Goal: Information Seeking & Learning: Learn about a topic

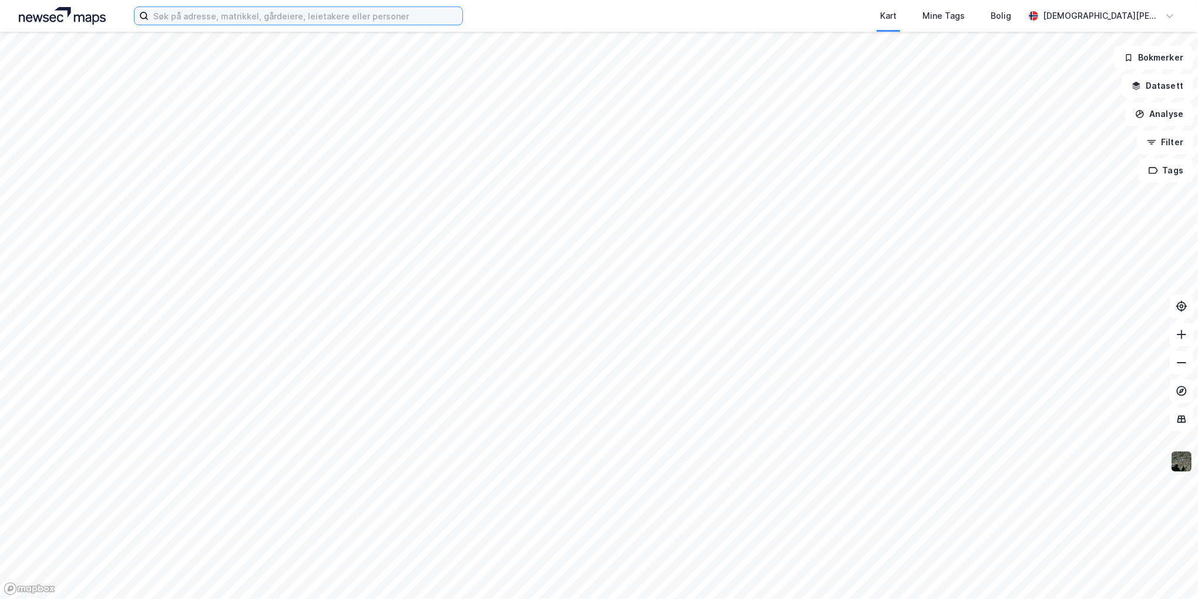
click at [241, 12] on input at bounding box center [306, 16] width 314 height 18
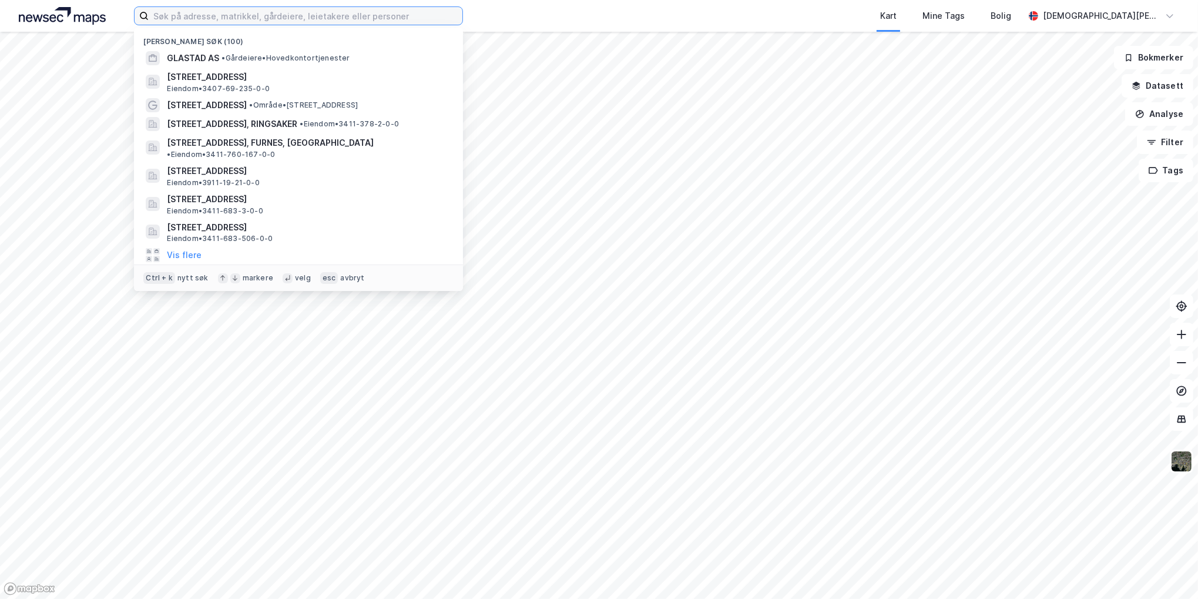
paste input "Østre Aker vei 206"
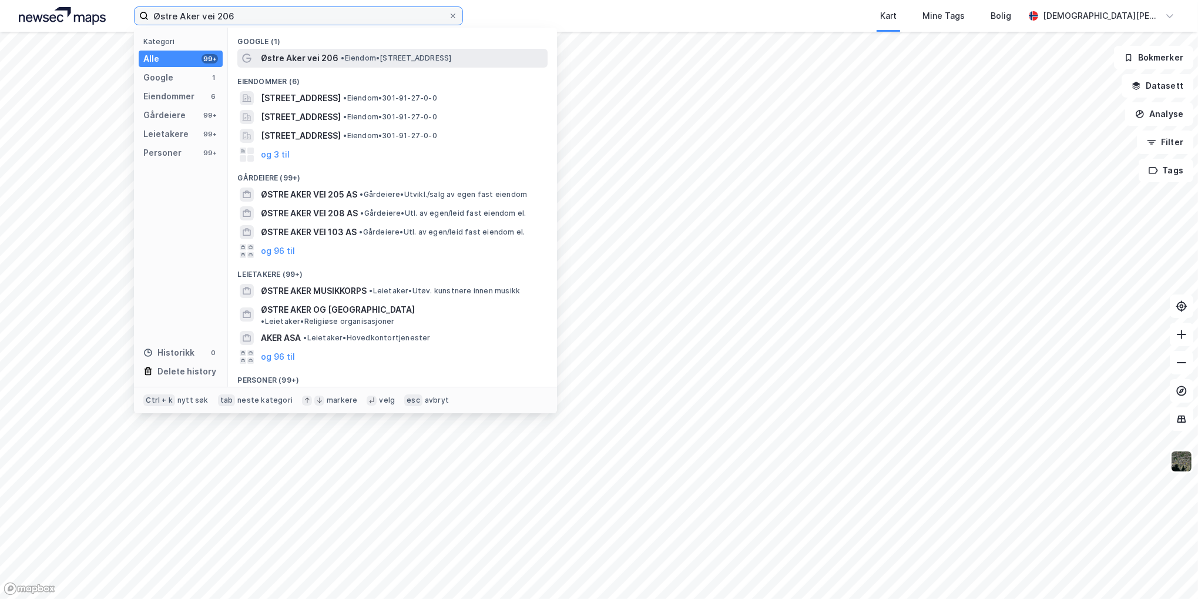
type input "Østre Aker vei 206"
click at [359, 51] on div "Østre Aker vei 206 • Eiendom • [STREET_ADDRESS]" at bounding box center [403, 58] width 284 height 14
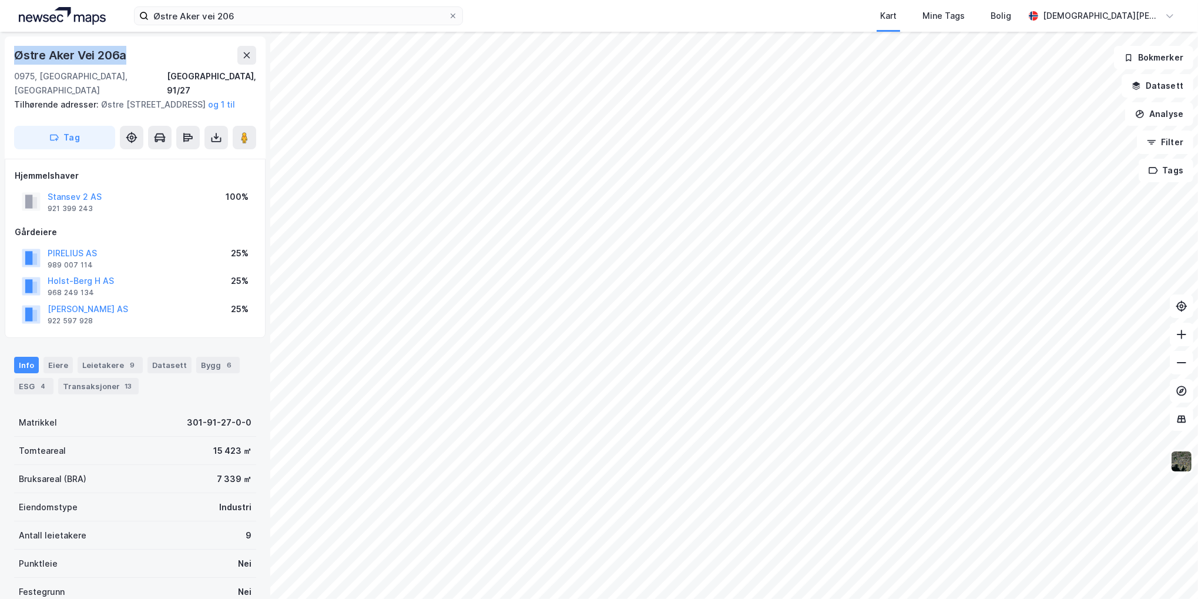
drag, startPoint x: 129, startPoint y: 58, endPoint x: 14, endPoint y: 58, distance: 115.8
click at [14, 58] on div "Østre [STREET_ADDRESS], 91/27 Tilhørende adresser: [STREET_ADDRESS], [STREET_AD…" at bounding box center [135, 97] width 261 height 122
copy div "Østre Aker Vei 206a"
click at [101, 364] on div "Leietakere 9" at bounding box center [110, 365] width 65 height 16
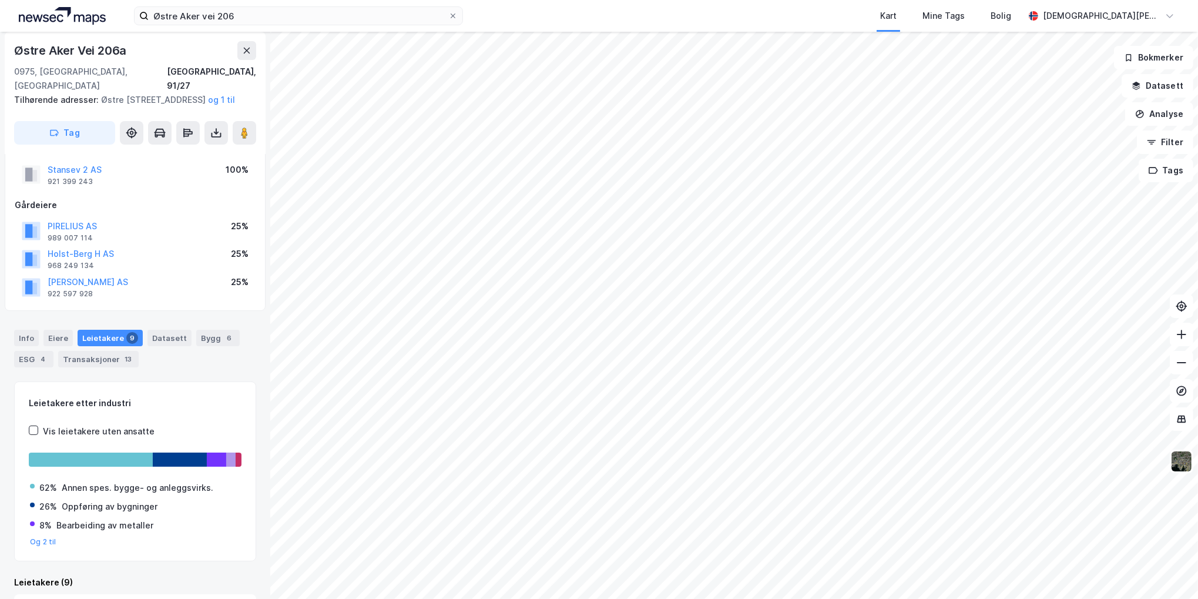
scroll to position [59, 0]
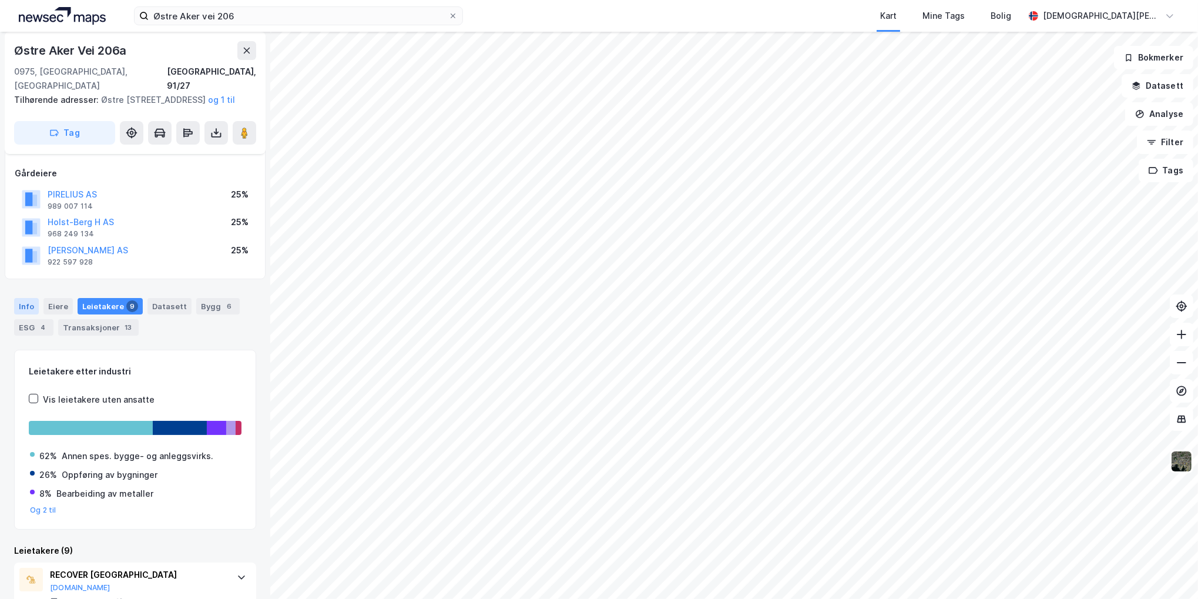
click at [28, 299] on div "Info" at bounding box center [26, 306] width 25 height 16
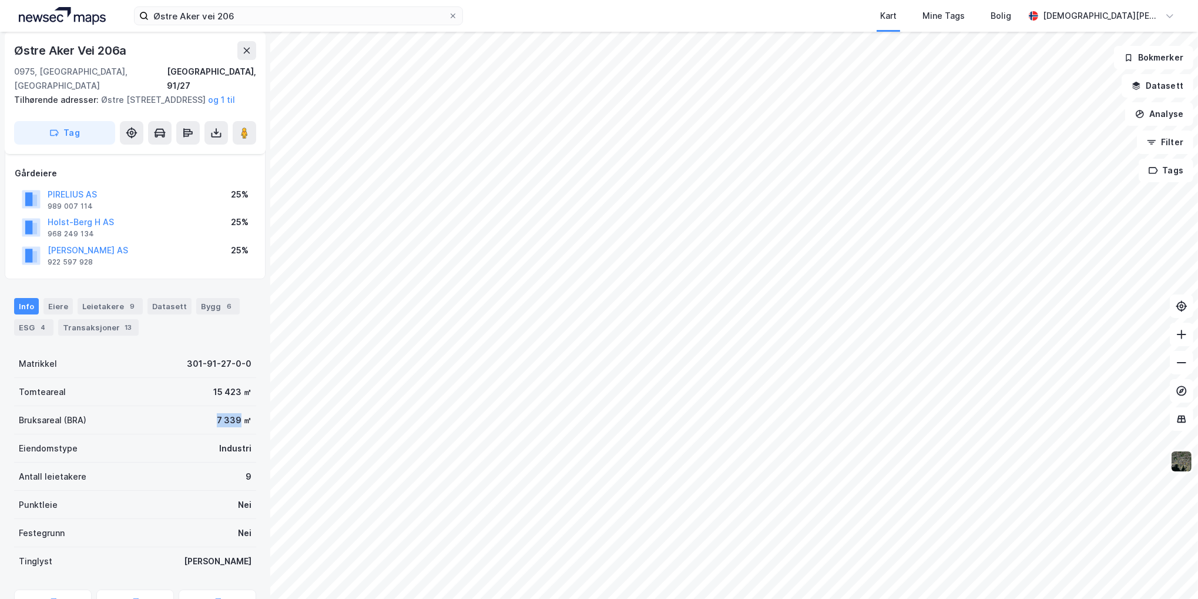
drag, startPoint x: 205, startPoint y: 416, endPoint x: 233, endPoint y: 418, distance: 27.7
click at [233, 418] on div "Bruksareal (BRA) 7 339 ㎡" at bounding box center [135, 420] width 242 height 28
drag, startPoint x: 233, startPoint y: 418, endPoint x: 207, endPoint y: 418, distance: 25.9
click at [207, 418] on div "Bruksareal (BRA) 7 339 ㎡" at bounding box center [135, 420] width 242 height 28
click at [217, 417] on div "7 339 ㎡" at bounding box center [234, 420] width 35 height 14
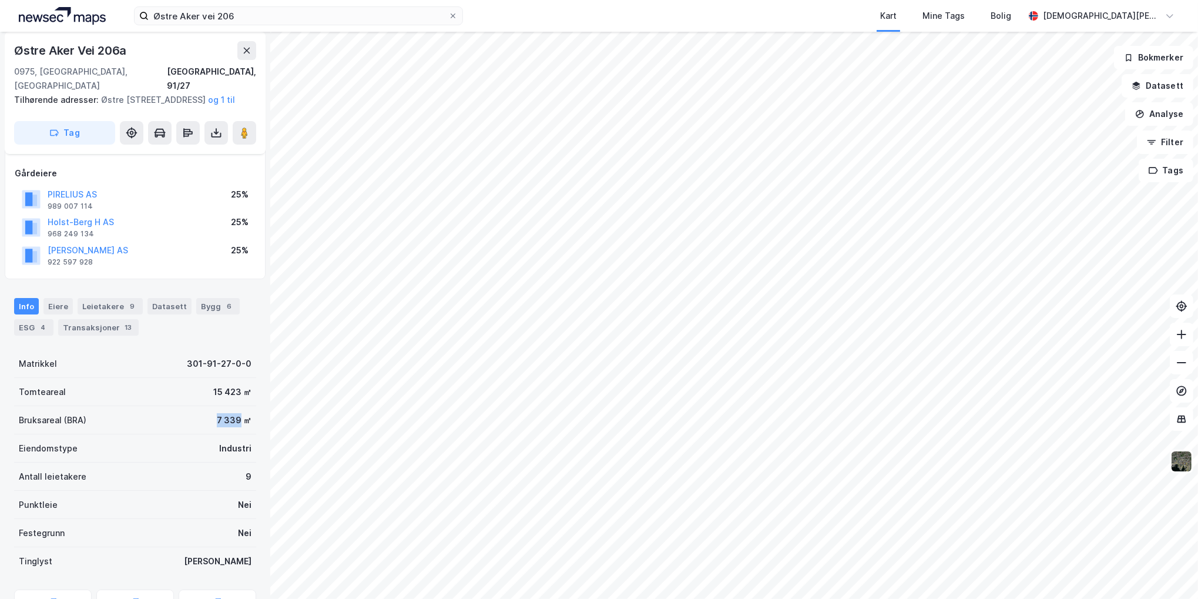
drag, startPoint x: 209, startPoint y: 418, endPoint x: 231, endPoint y: 418, distance: 21.7
click at [231, 418] on div "7 339 ㎡" at bounding box center [234, 420] width 35 height 14
drag, startPoint x: 231, startPoint y: 418, endPoint x: 206, endPoint y: 416, distance: 24.7
click at [206, 416] on div "Bruksareal (BRA) 7 339 ㎡" at bounding box center [135, 420] width 242 height 28
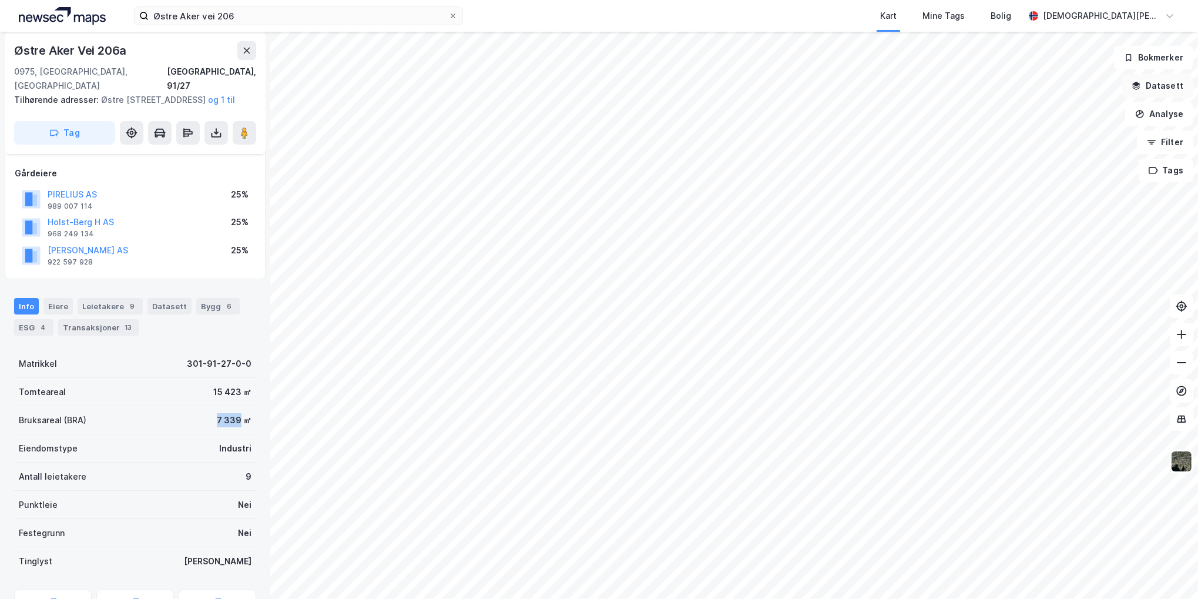
click at [1171, 84] on button "Datasett" at bounding box center [1158, 86] width 72 height 24
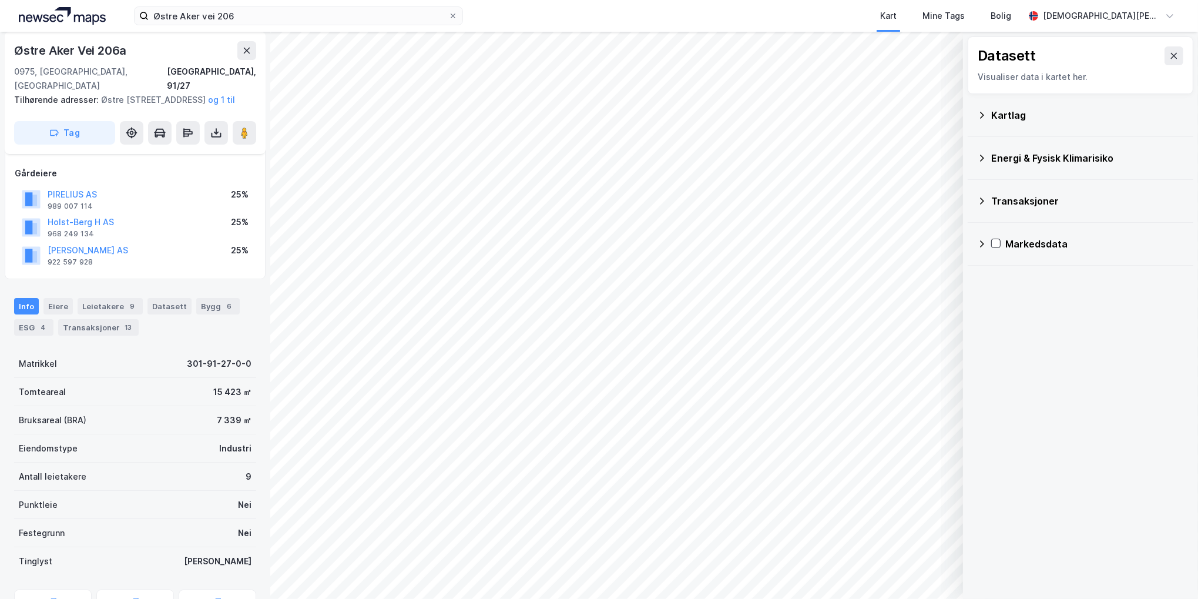
click at [1011, 120] on div "Kartlag" at bounding box center [1088, 115] width 193 height 14
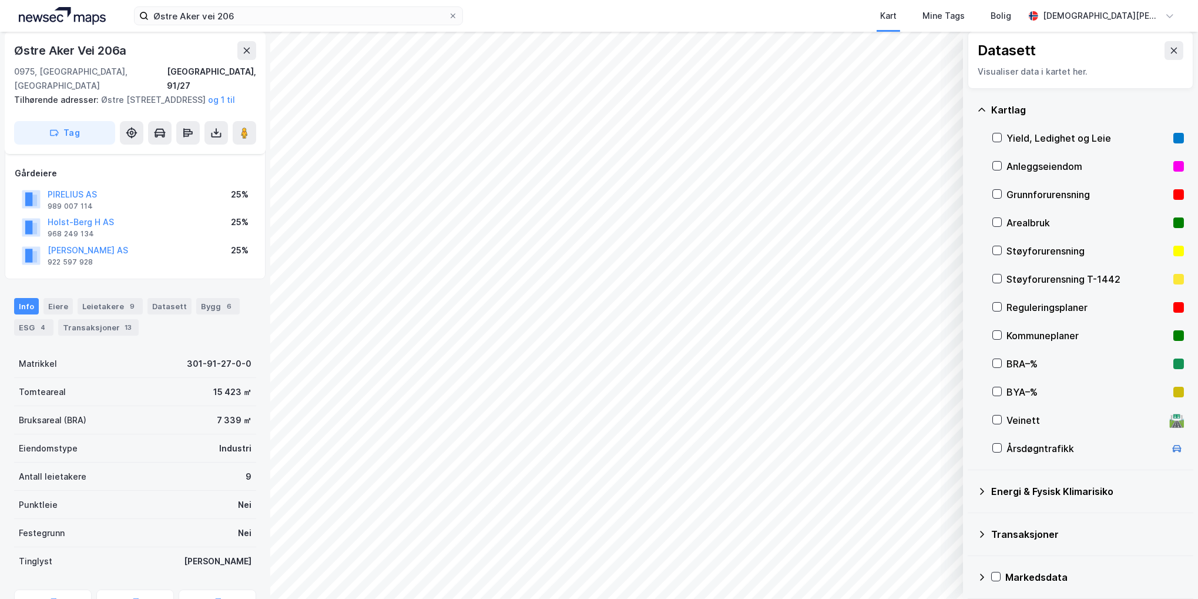
scroll to position [9, 0]
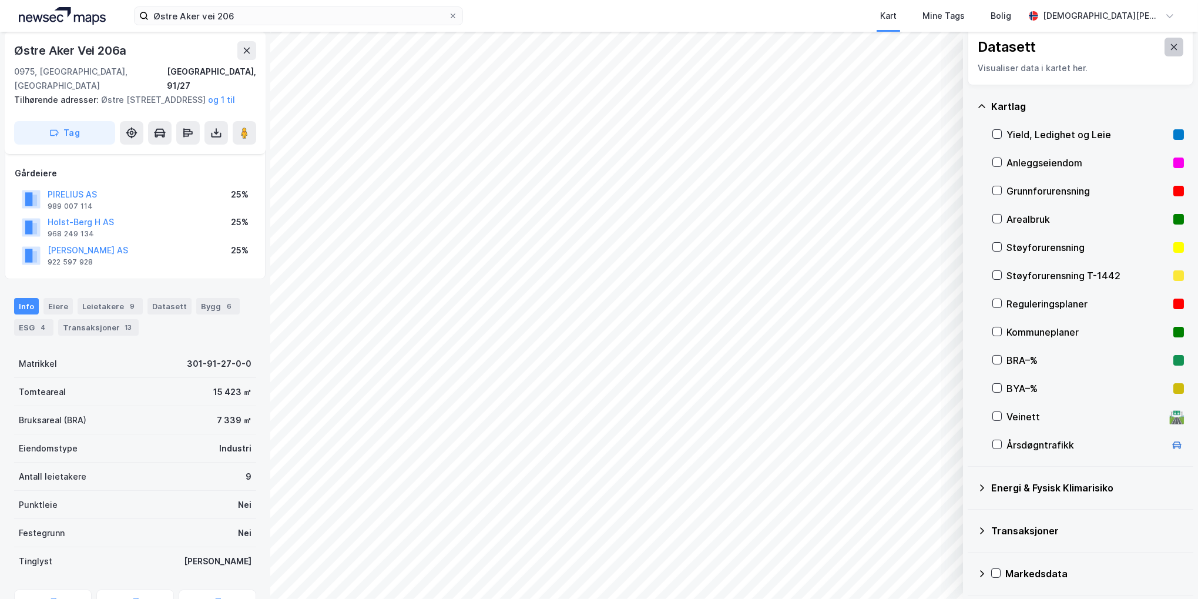
click at [1170, 49] on icon at bounding box center [1174, 46] width 9 height 9
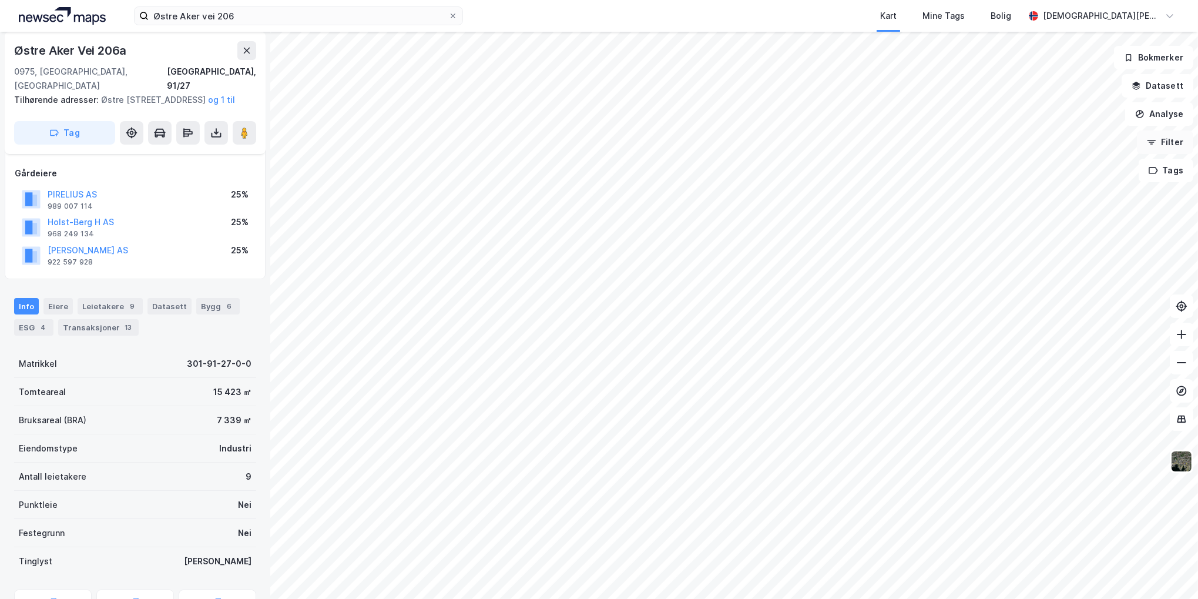
click at [1160, 140] on button "Filter" at bounding box center [1165, 142] width 56 height 24
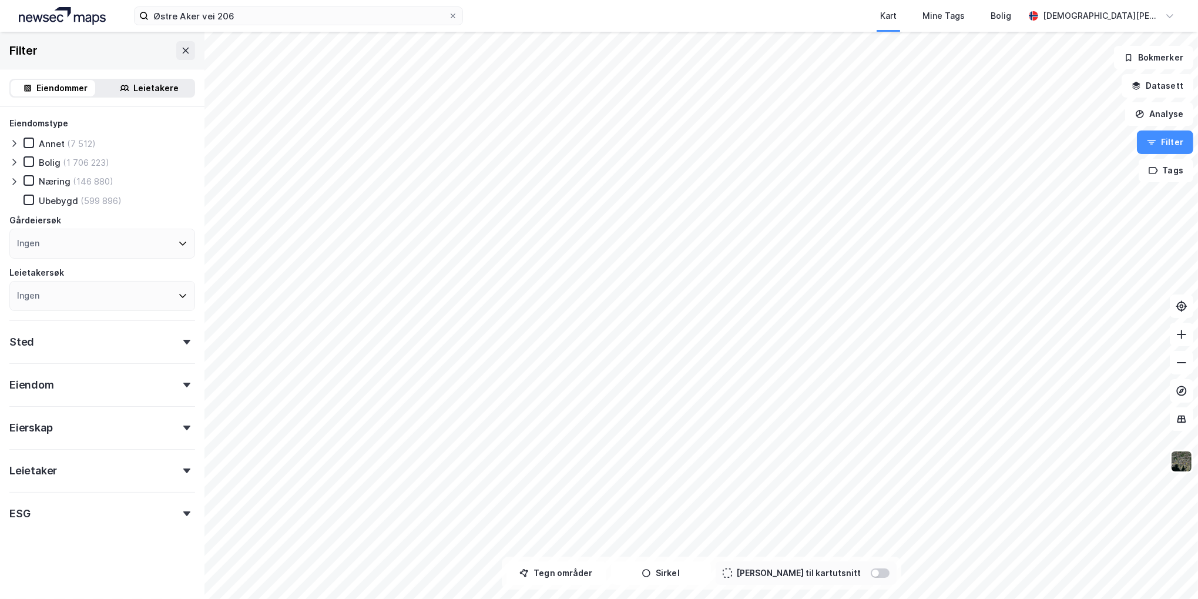
click at [129, 377] on div "Eiendom" at bounding box center [102, 380] width 186 height 34
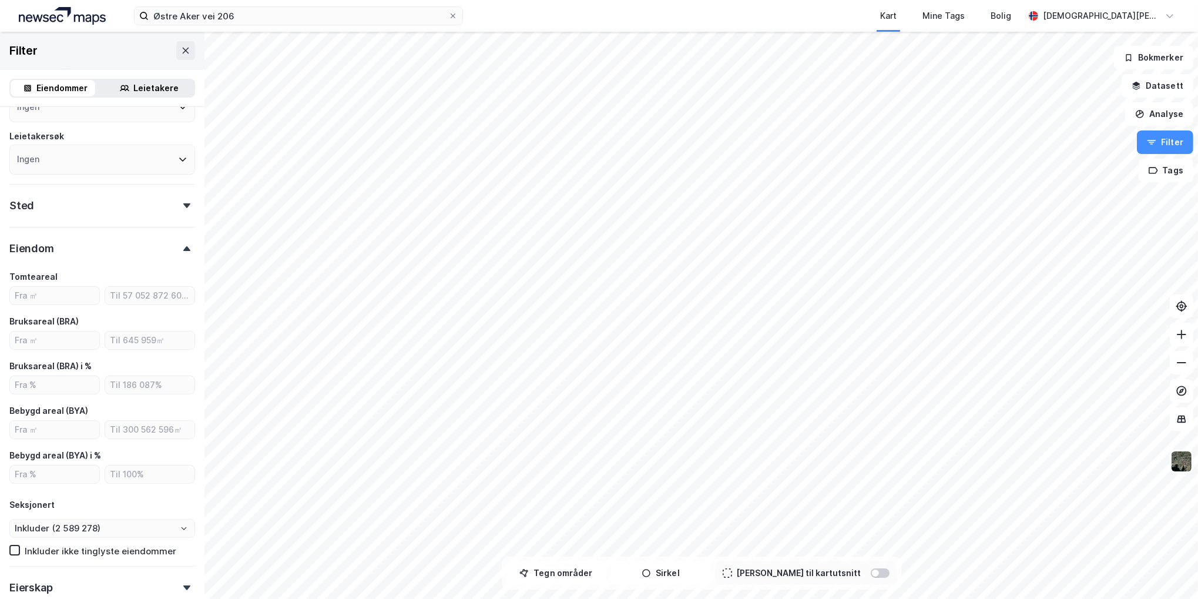
scroll to position [114, 0]
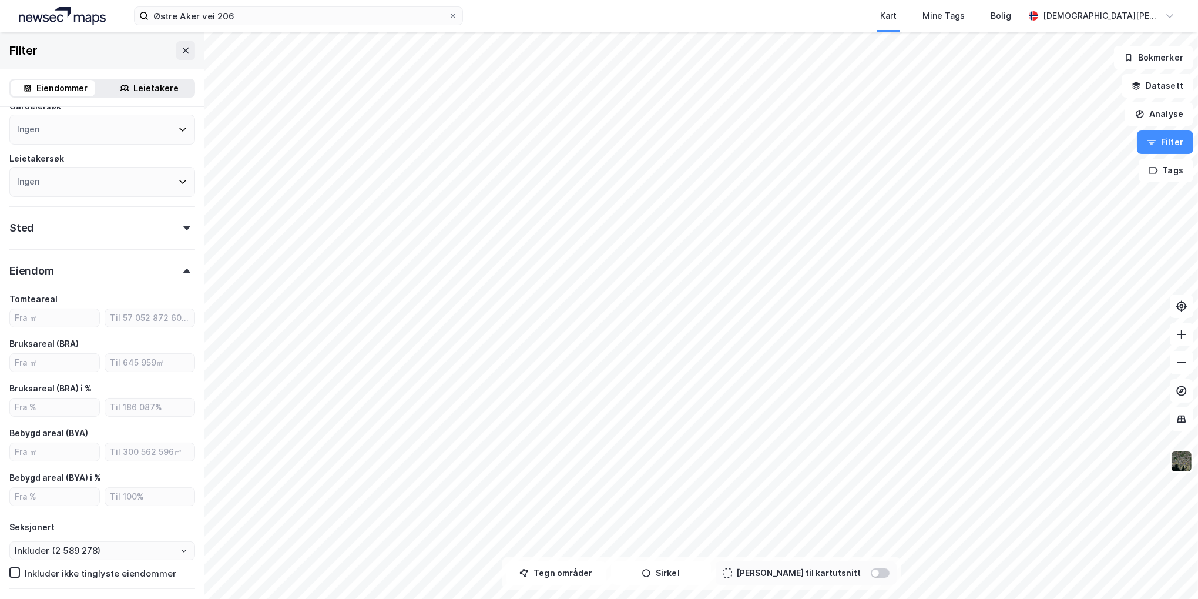
click at [127, 268] on div "Eiendom" at bounding box center [102, 266] width 186 height 34
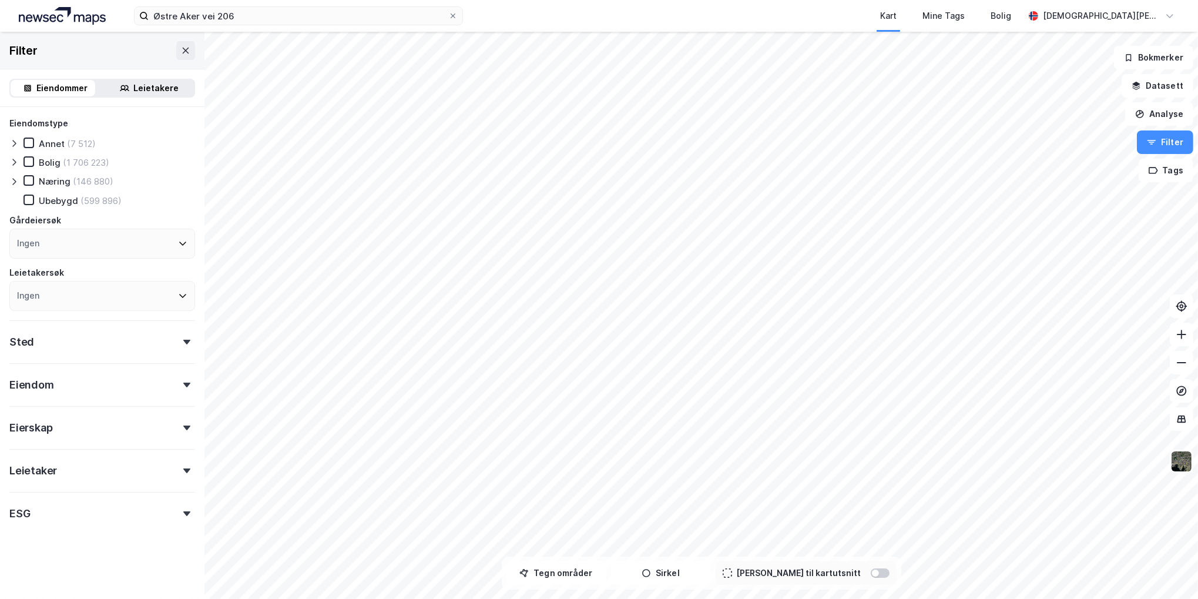
click at [139, 470] on div "Leietaker" at bounding box center [102, 466] width 186 height 34
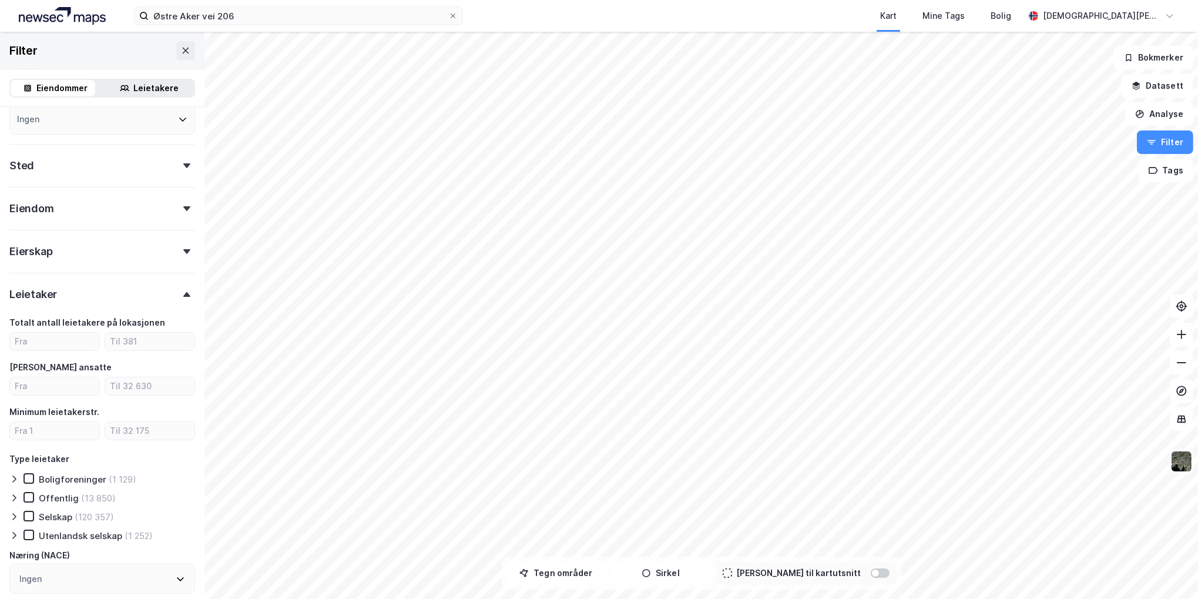
scroll to position [235, 0]
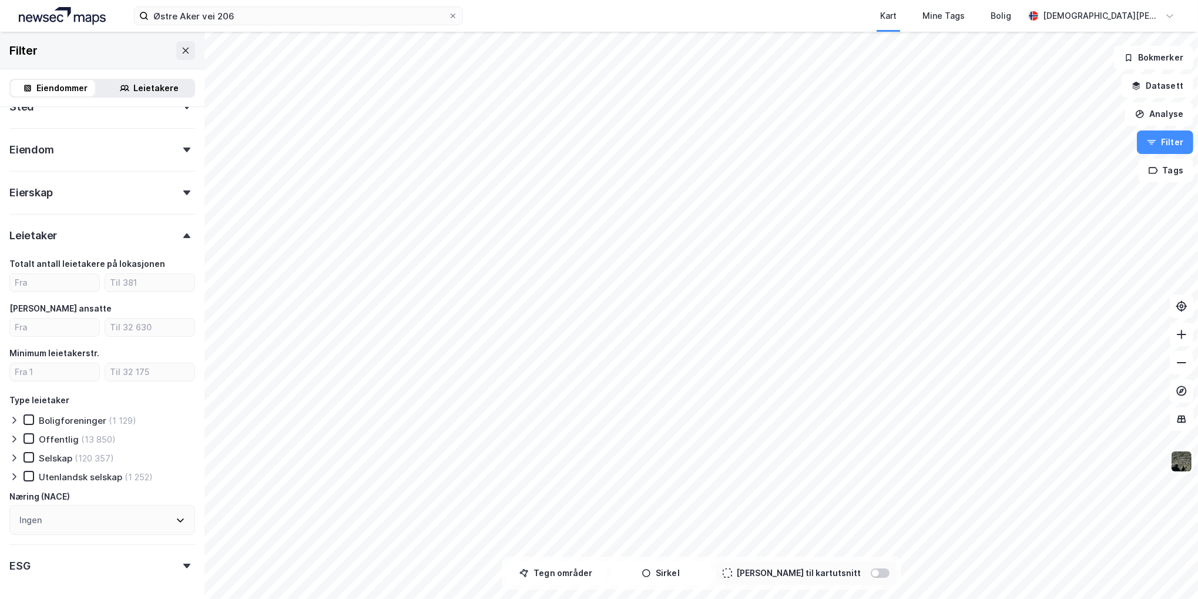
click at [16, 459] on icon at bounding box center [13, 457] width 9 height 9
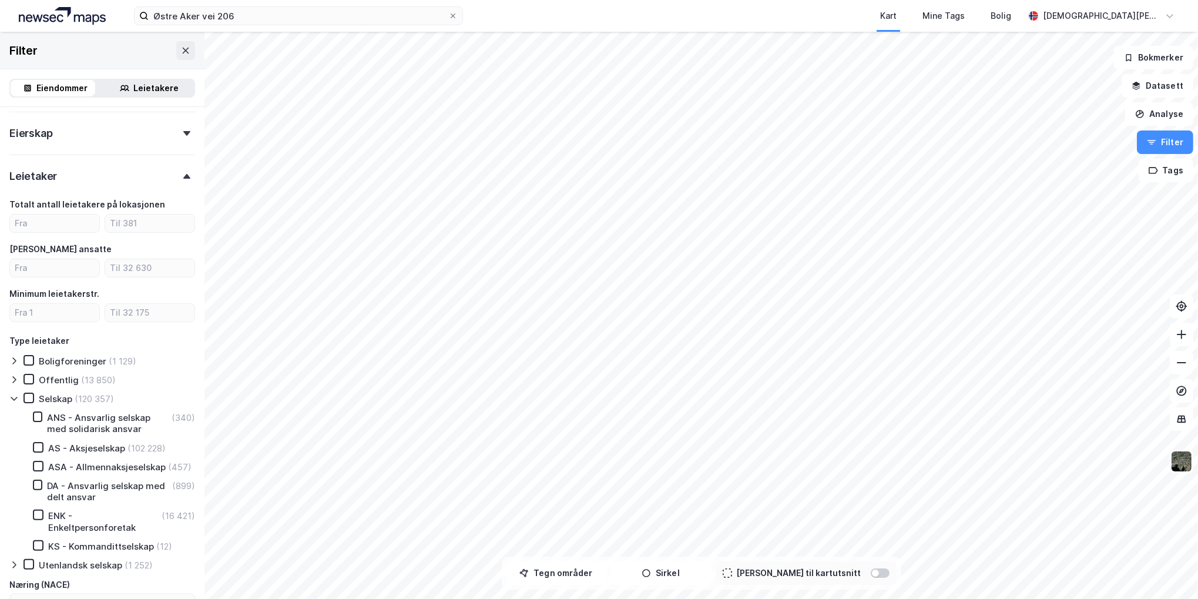
scroll to position [294, 0]
click at [138, 174] on div "Leietaker" at bounding box center [102, 172] width 186 height 34
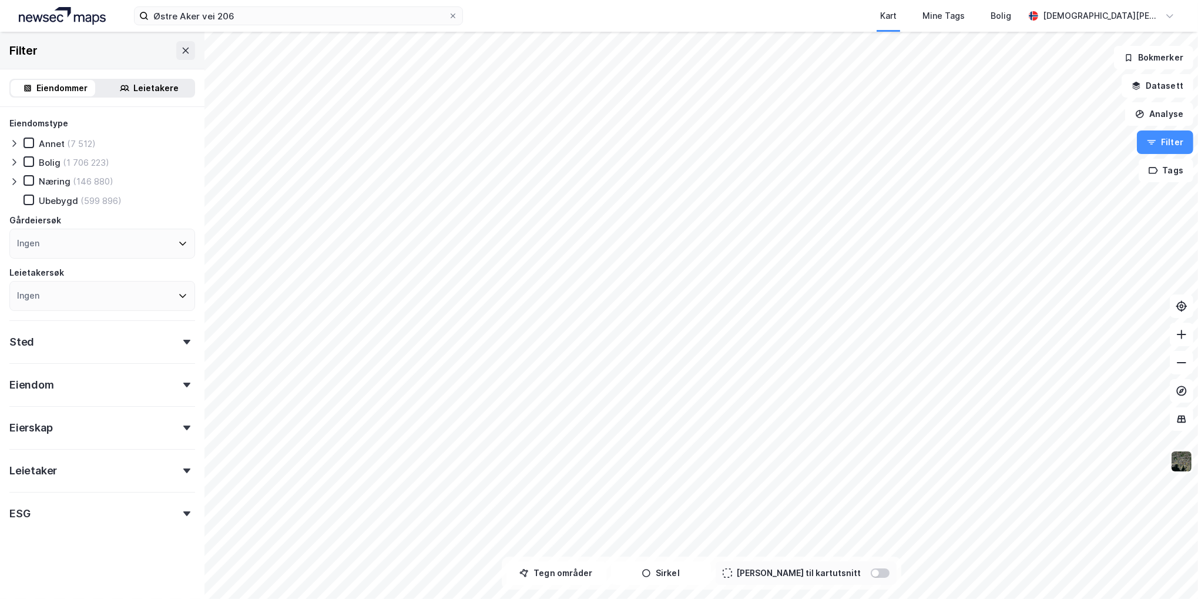
click at [159, 82] on div "Leietakere" at bounding box center [156, 88] width 45 height 14
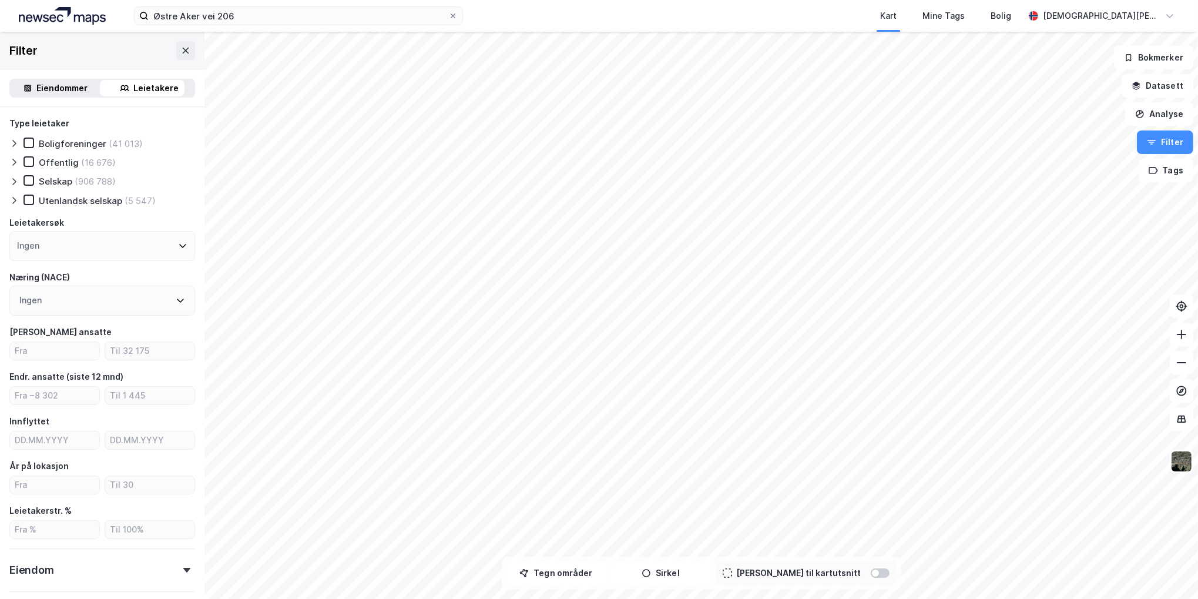
click at [57, 88] on div "Eiendommer" at bounding box center [62, 88] width 51 height 14
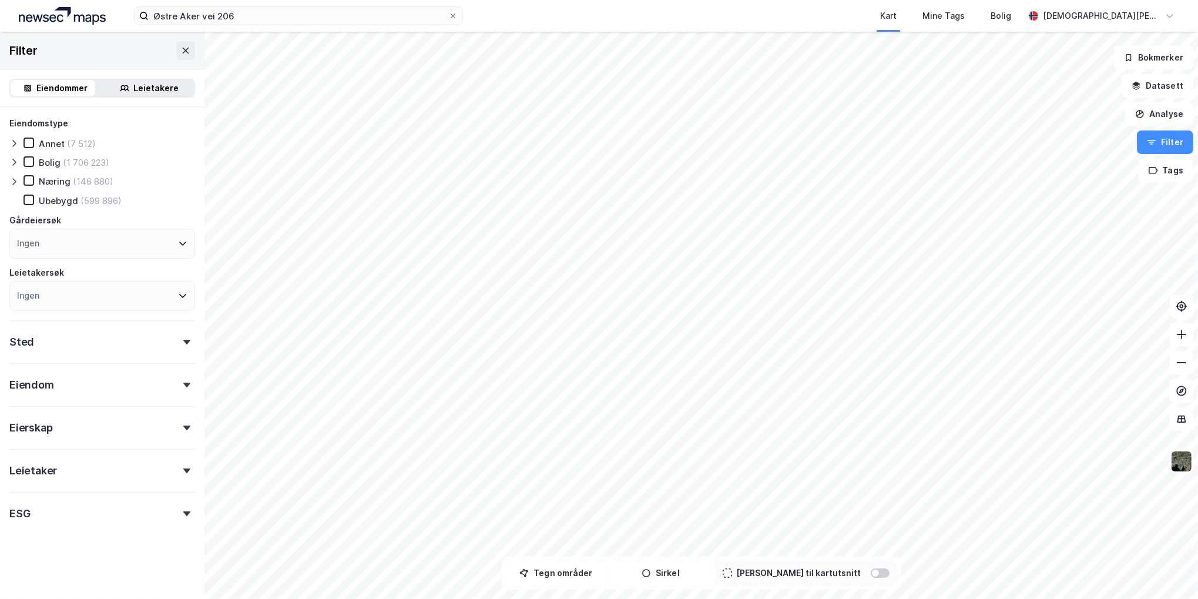
click at [123, 86] on icon at bounding box center [124, 87] width 9 height 9
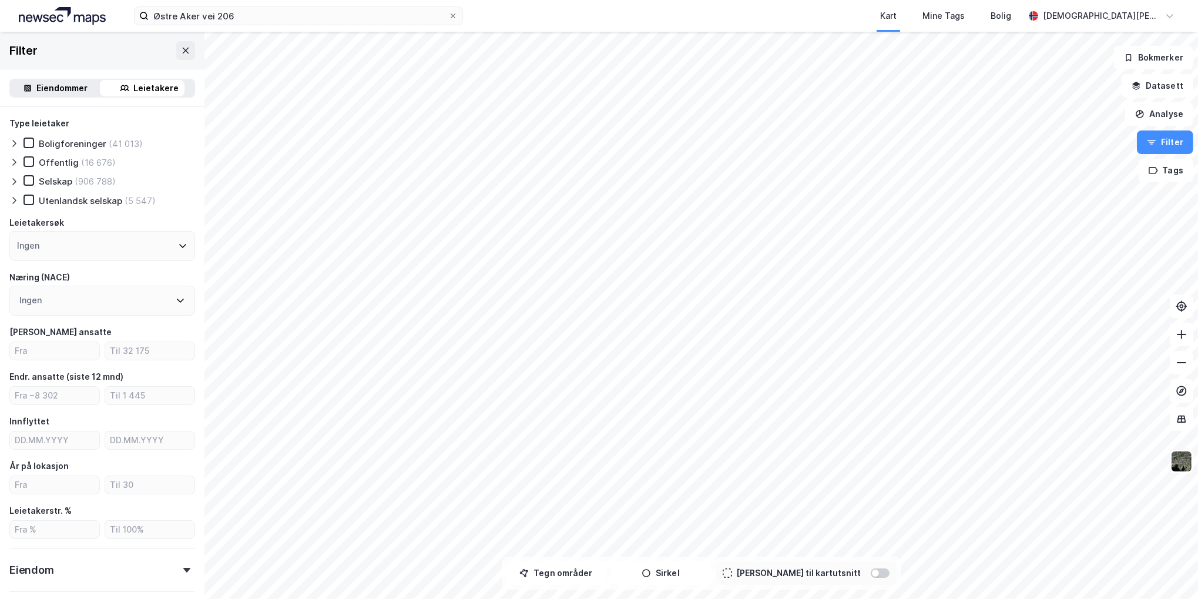
click at [76, 249] on div "Ingen" at bounding box center [102, 246] width 186 height 30
click at [54, 249] on div "Ingen" at bounding box center [102, 246] width 186 height 30
click at [1157, 140] on icon "button" at bounding box center [1151, 142] width 9 height 9
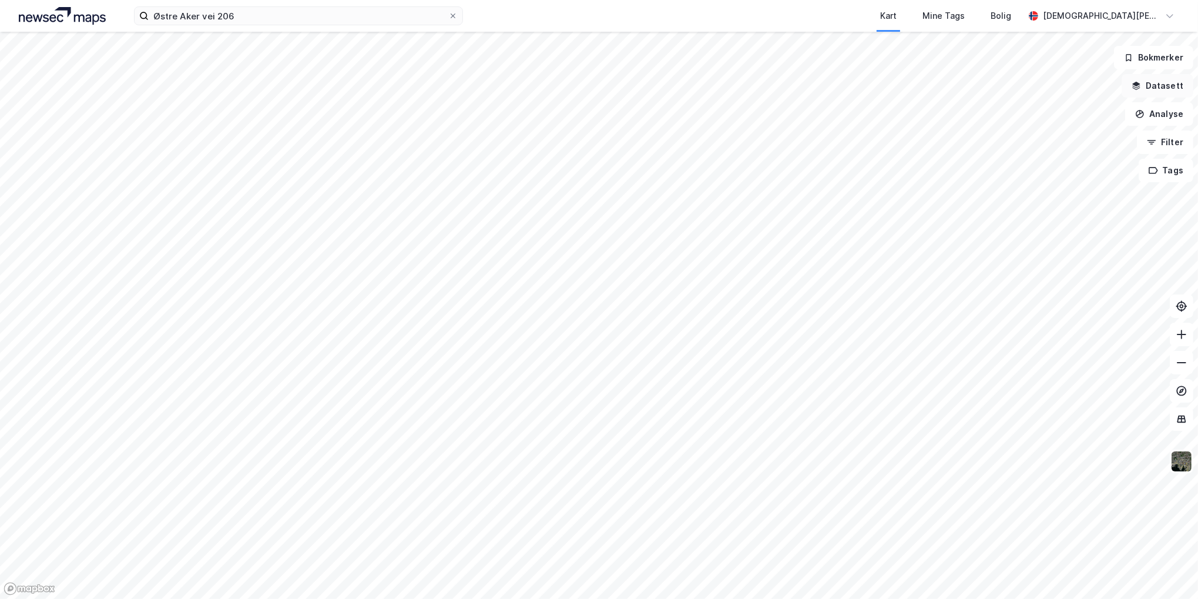
click at [1163, 85] on button "Datasett" at bounding box center [1158, 86] width 72 height 24
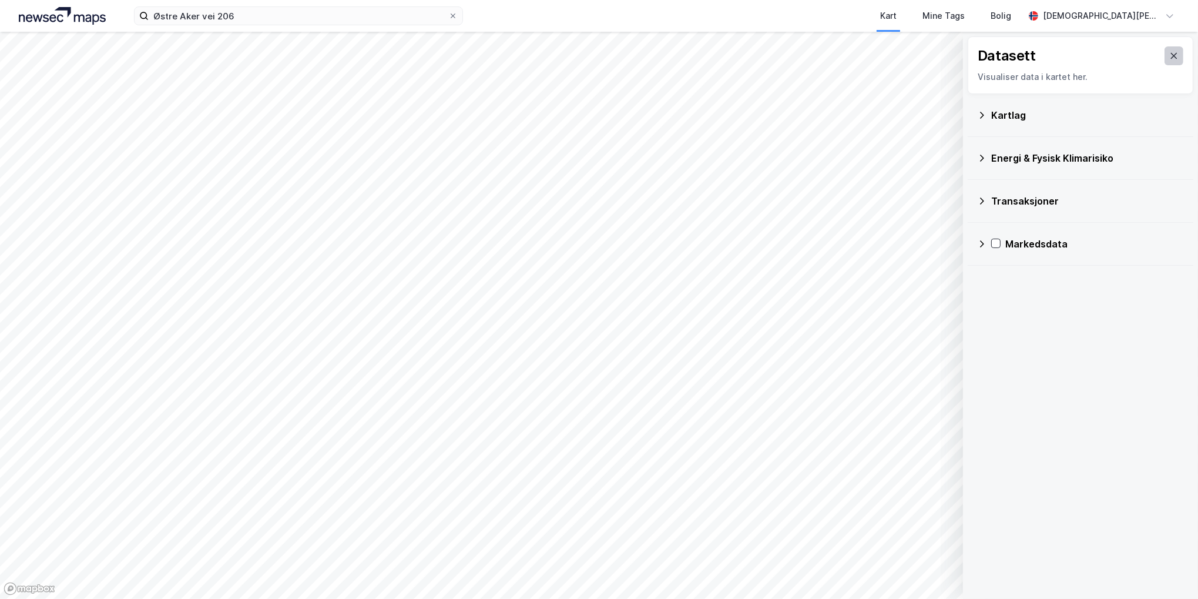
click at [1170, 59] on icon at bounding box center [1174, 55] width 9 height 9
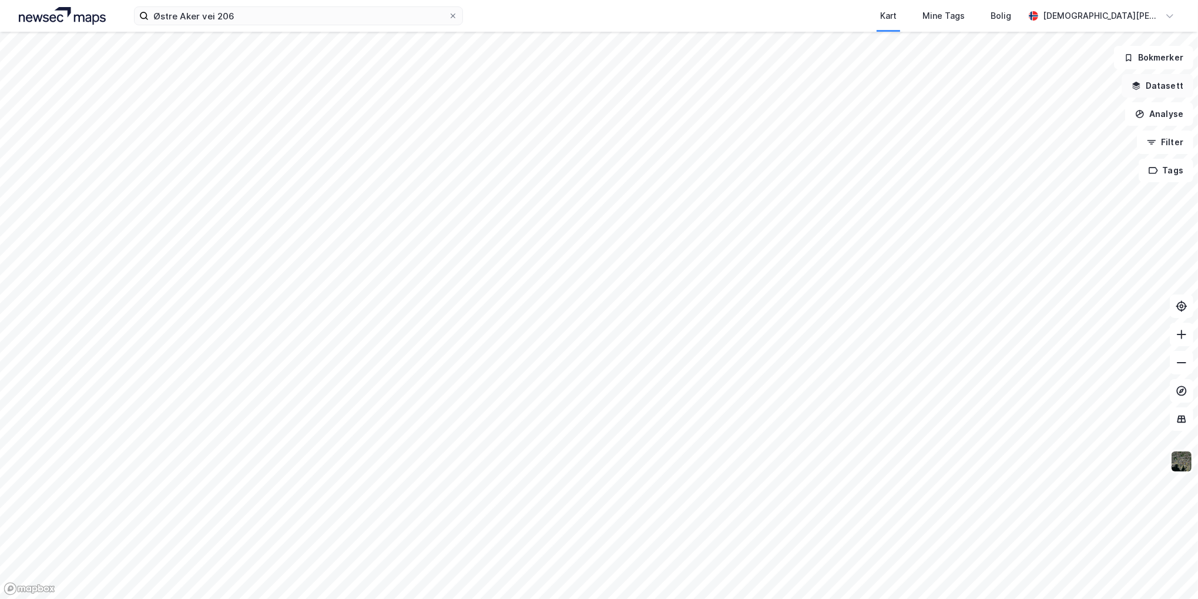
click at [1153, 87] on button "Datasett" at bounding box center [1158, 86] width 72 height 24
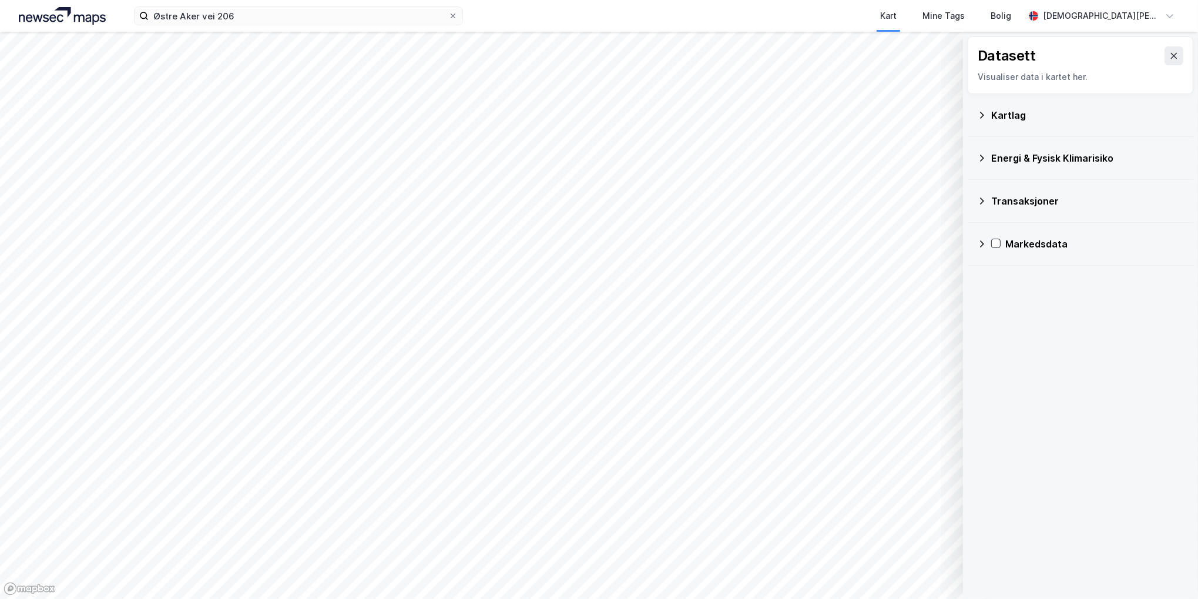
click at [1011, 110] on div "Kartlag" at bounding box center [1088, 115] width 193 height 14
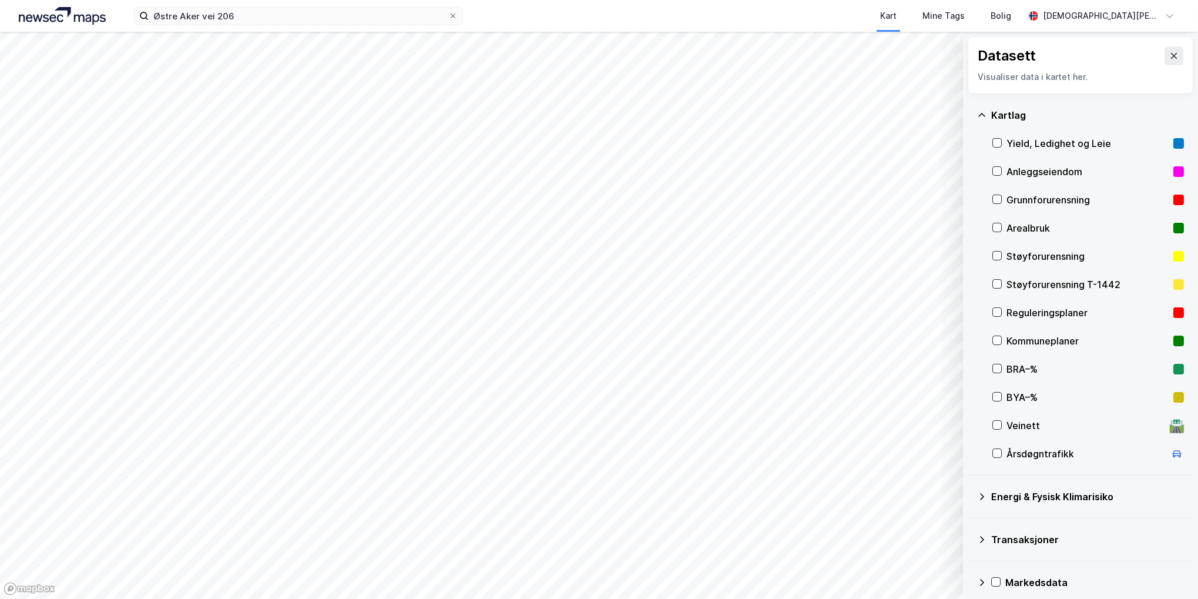
click at [1011, 112] on div "Kartlag" at bounding box center [1088, 115] width 193 height 14
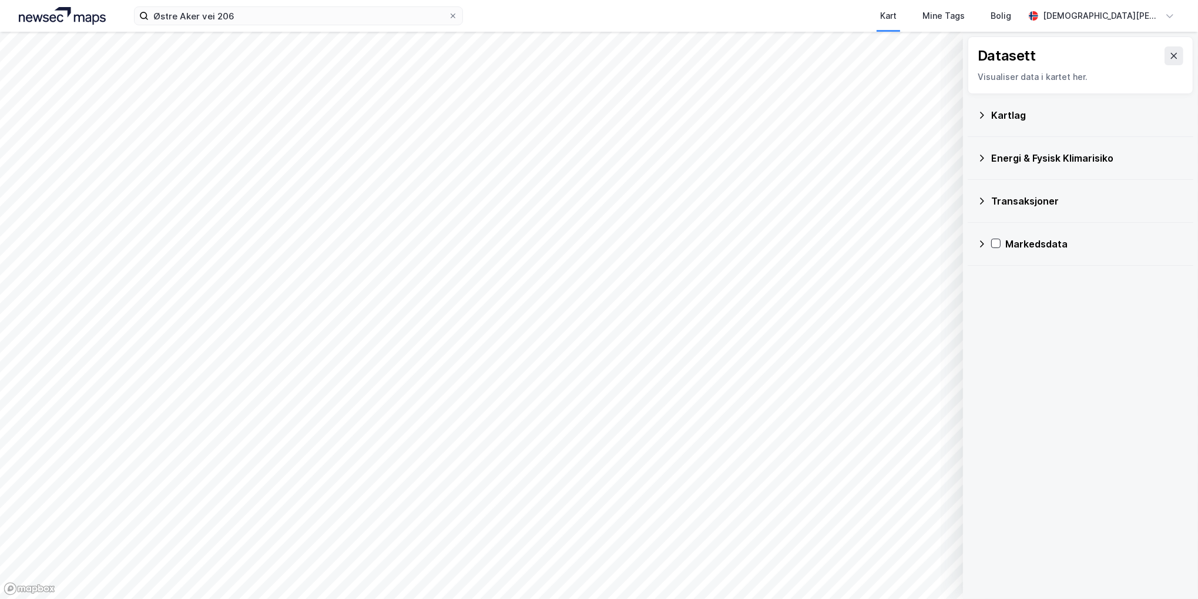
click at [1017, 195] on div "Transaksjoner" at bounding box center [1088, 201] width 193 height 14
click at [1025, 329] on div "Markedsdata" at bounding box center [1095, 328] width 179 height 14
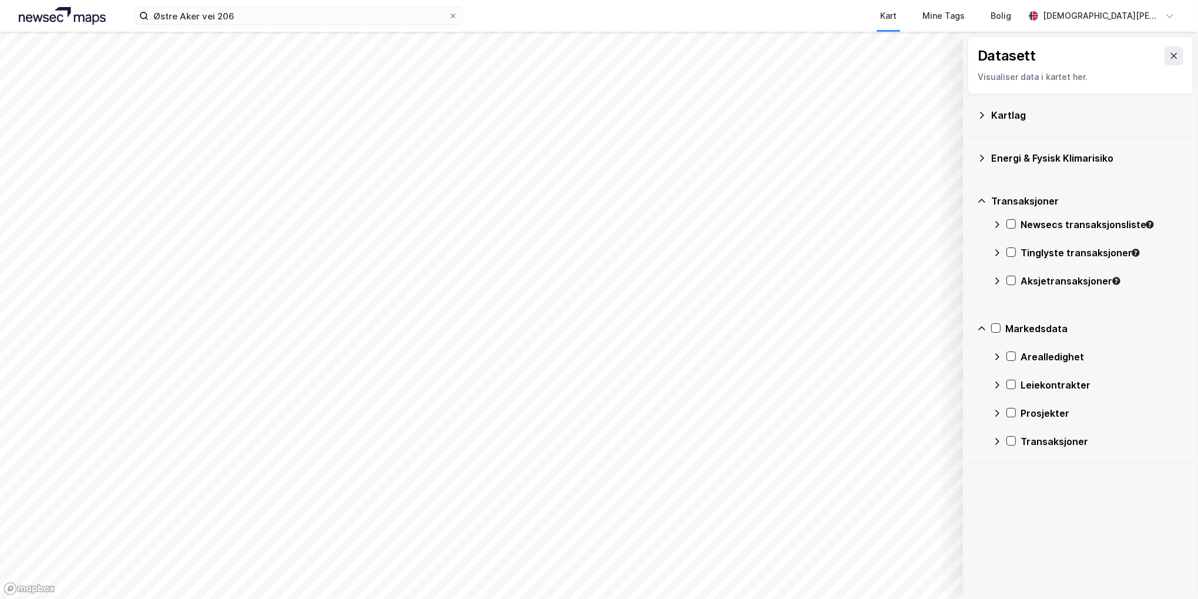
click at [1044, 435] on div "Transaksjoner" at bounding box center [1102, 441] width 163 height 14
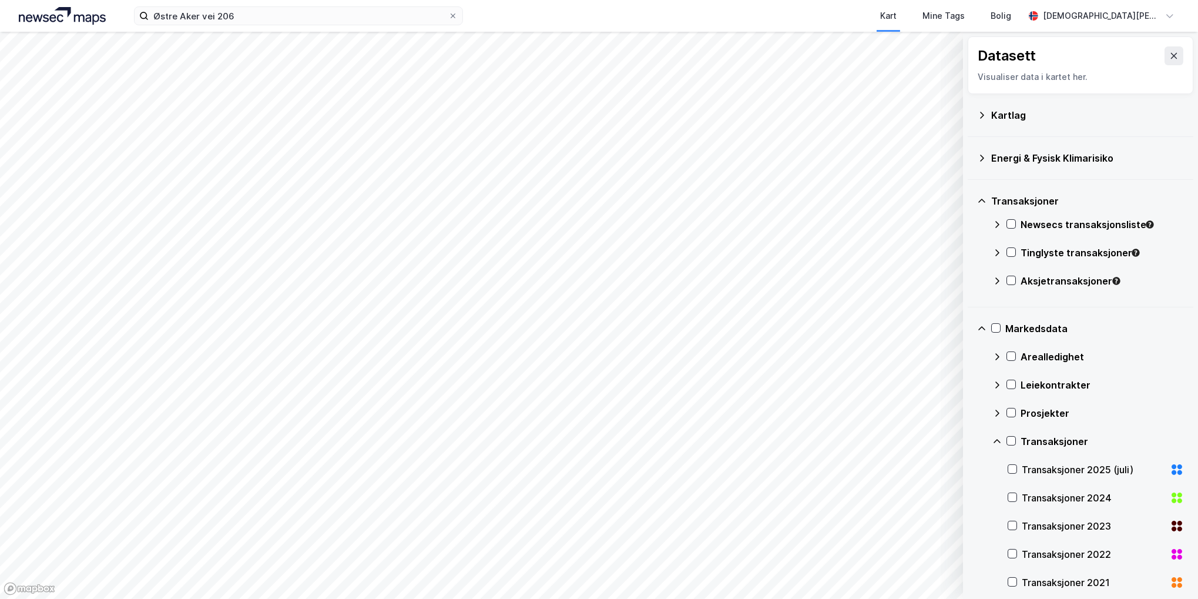
drag, startPoint x: 1044, startPoint y: 439, endPoint x: 1046, endPoint y: 405, distance: 34.1
click at [1044, 439] on div "Transaksjoner" at bounding box center [1102, 441] width 163 height 14
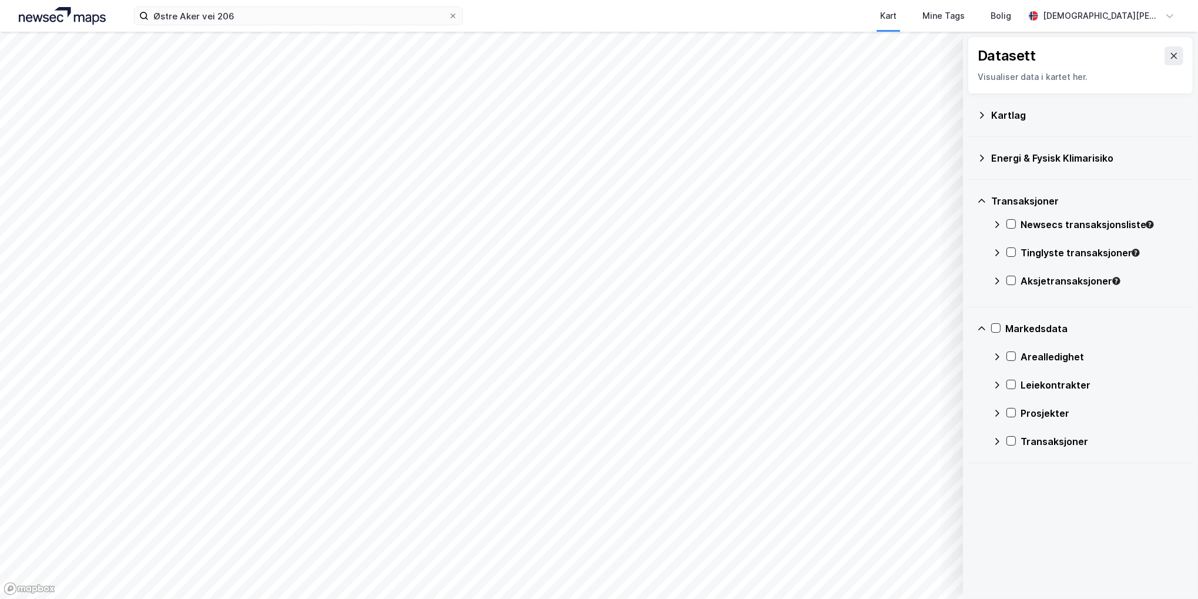
click at [1046, 406] on div "Prosjekter" at bounding box center [1102, 413] width 163 height 14
click at [1049, 408] on div "Prosjekter" at bounding box center [1102, 413] width 163 height 14
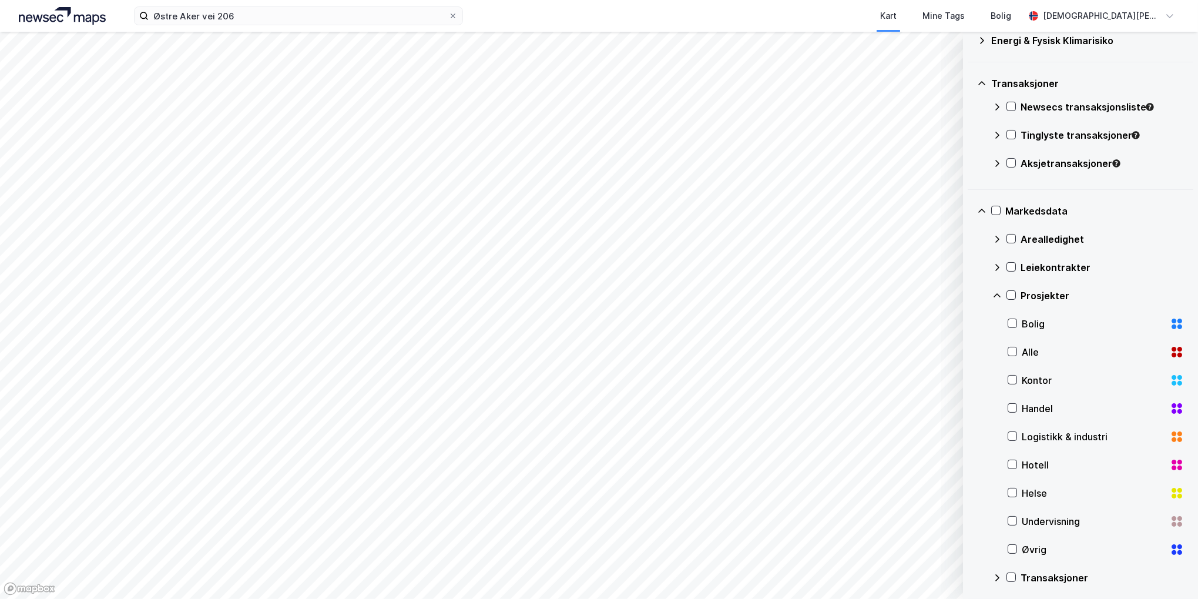
scroll to position [122, 0]
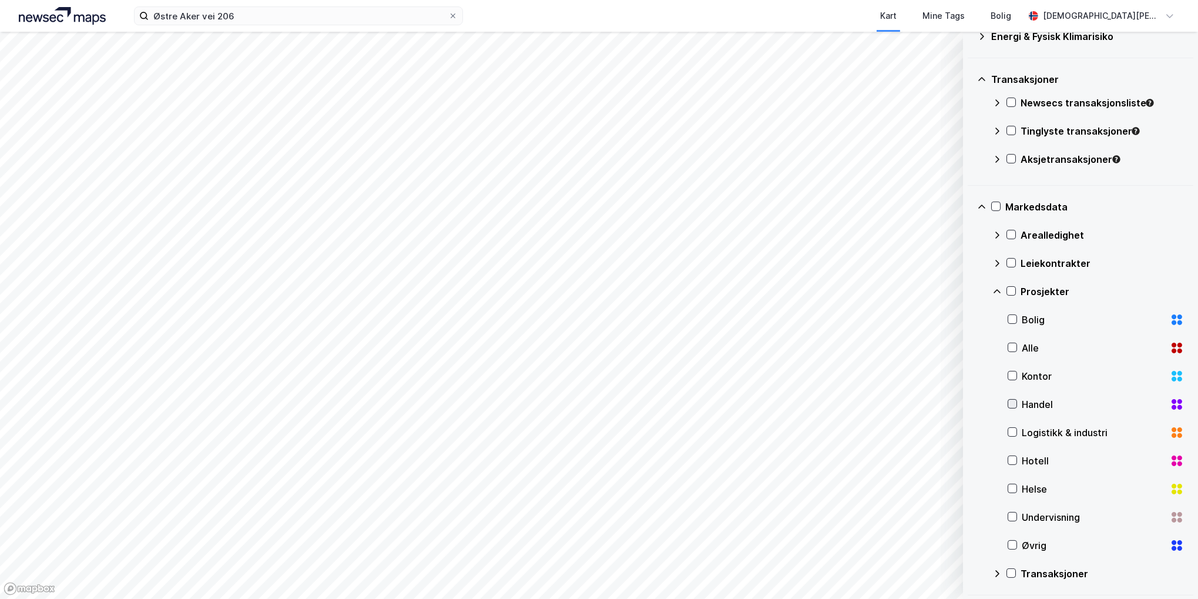
click at [1016, 404] on icon at bounding box center [1013, 404] width 8 height 8
click at [1037, 376] on div "Kontor" at bounding box center [1093, 376] width 143 height 14
click at [1037, 432] on div "Logistikk & industri" at bounding box center [1093, 433] width 143 height 14
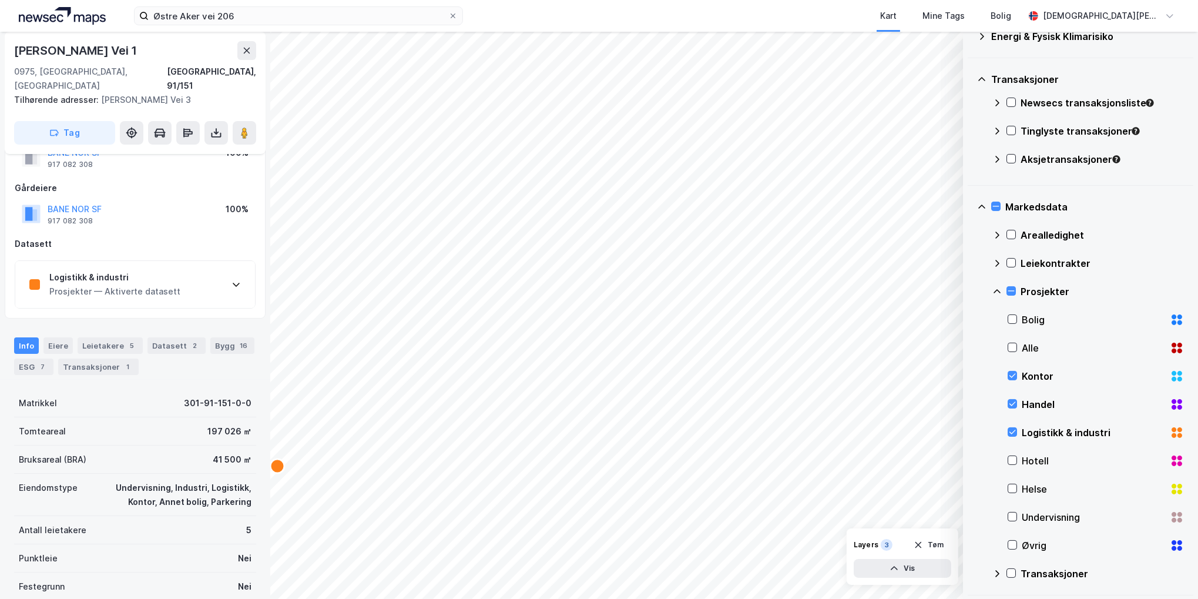
scroll to position [32, 0]
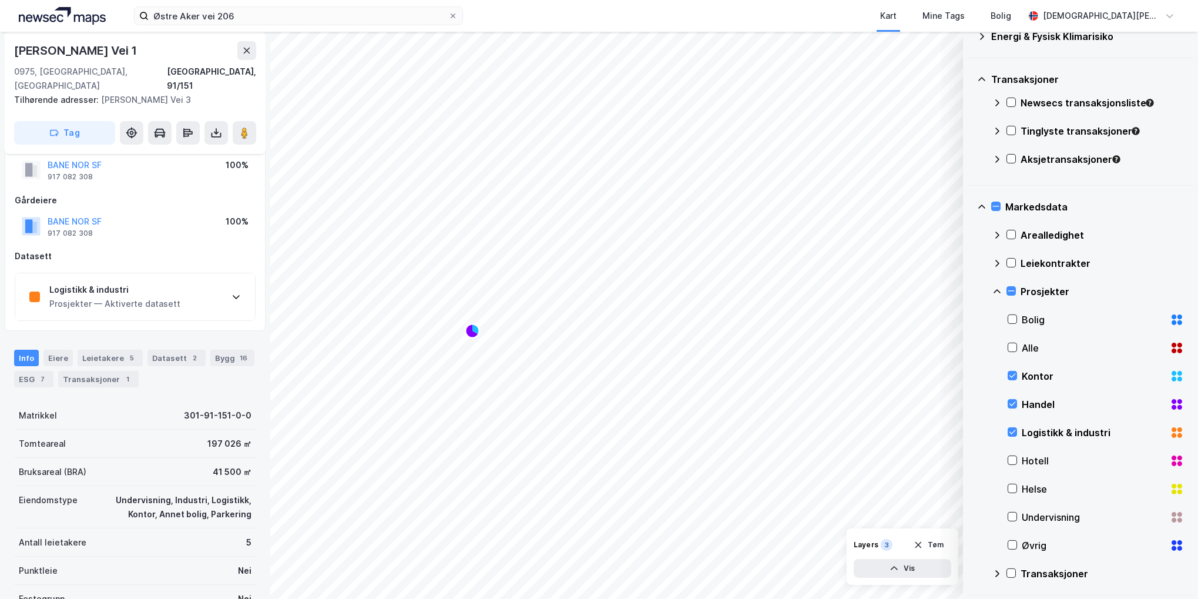
click at [985, 77] on div "Datasett Visualiser data i kartet her. Kartlag Energi & Fysisk Klimarisiko Tran…" at bounding box center [599, 315] width 1198 height 567
click at [270, 495] on div "Datasett Visualiser data i kartet her. Kartlag Energi & Fysisk Klimarisiko Tran…" at bounding box center [599, 315] width 1198 height 567
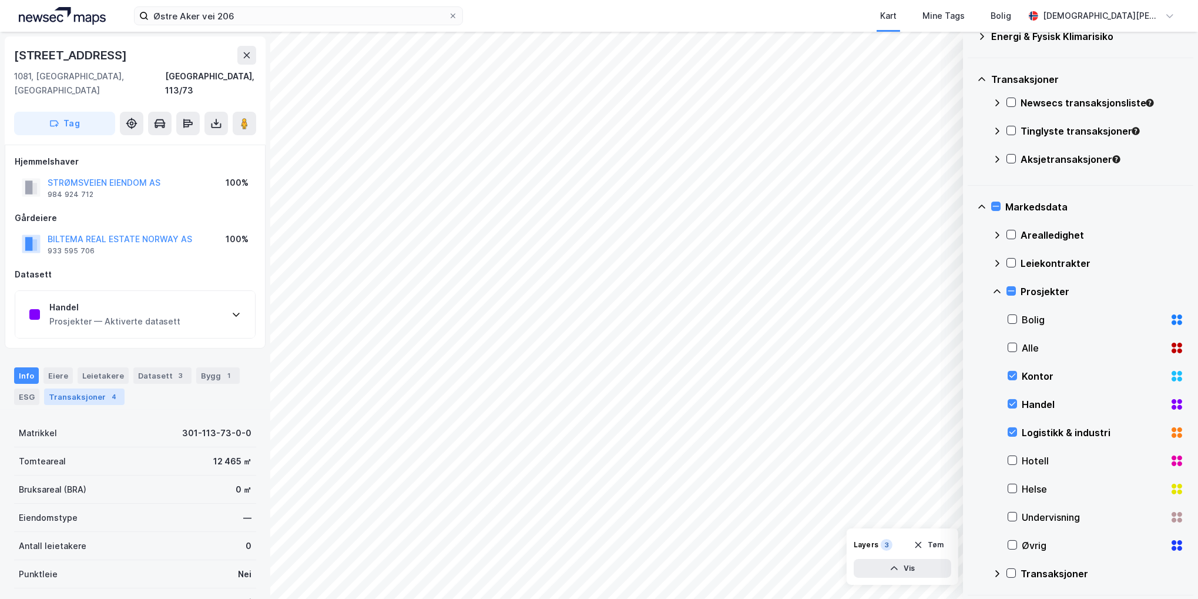
click at [100, 388] on div "Transaksjoner 4" at bounding box center [84, 396] width 81 height 16
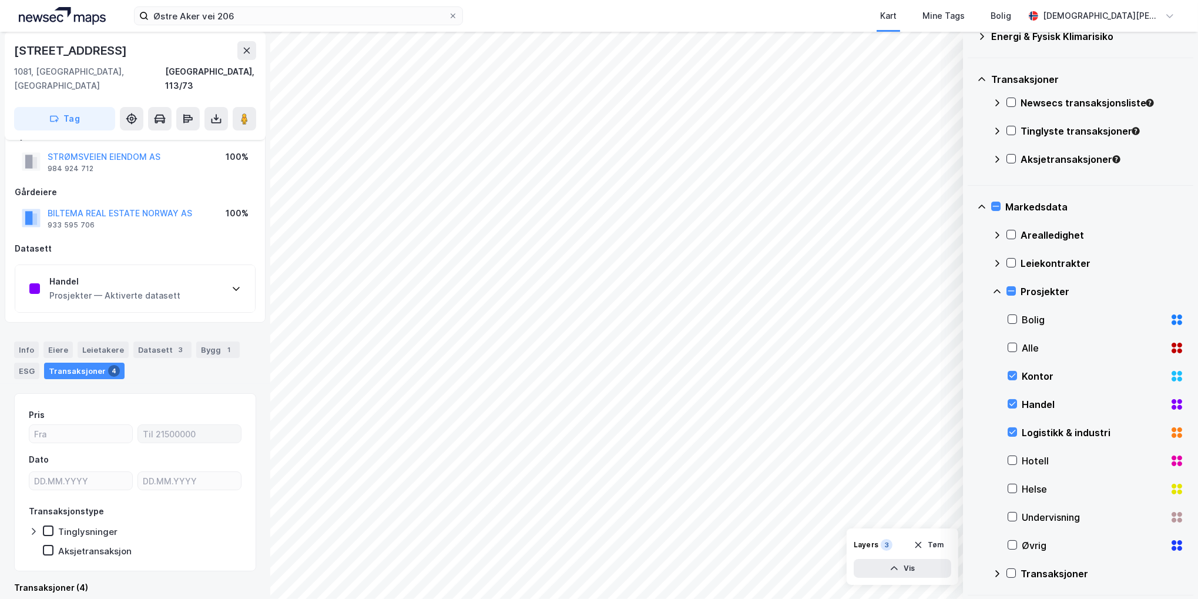
scroll to position [261, 0]
